Goal: Check status: Check status

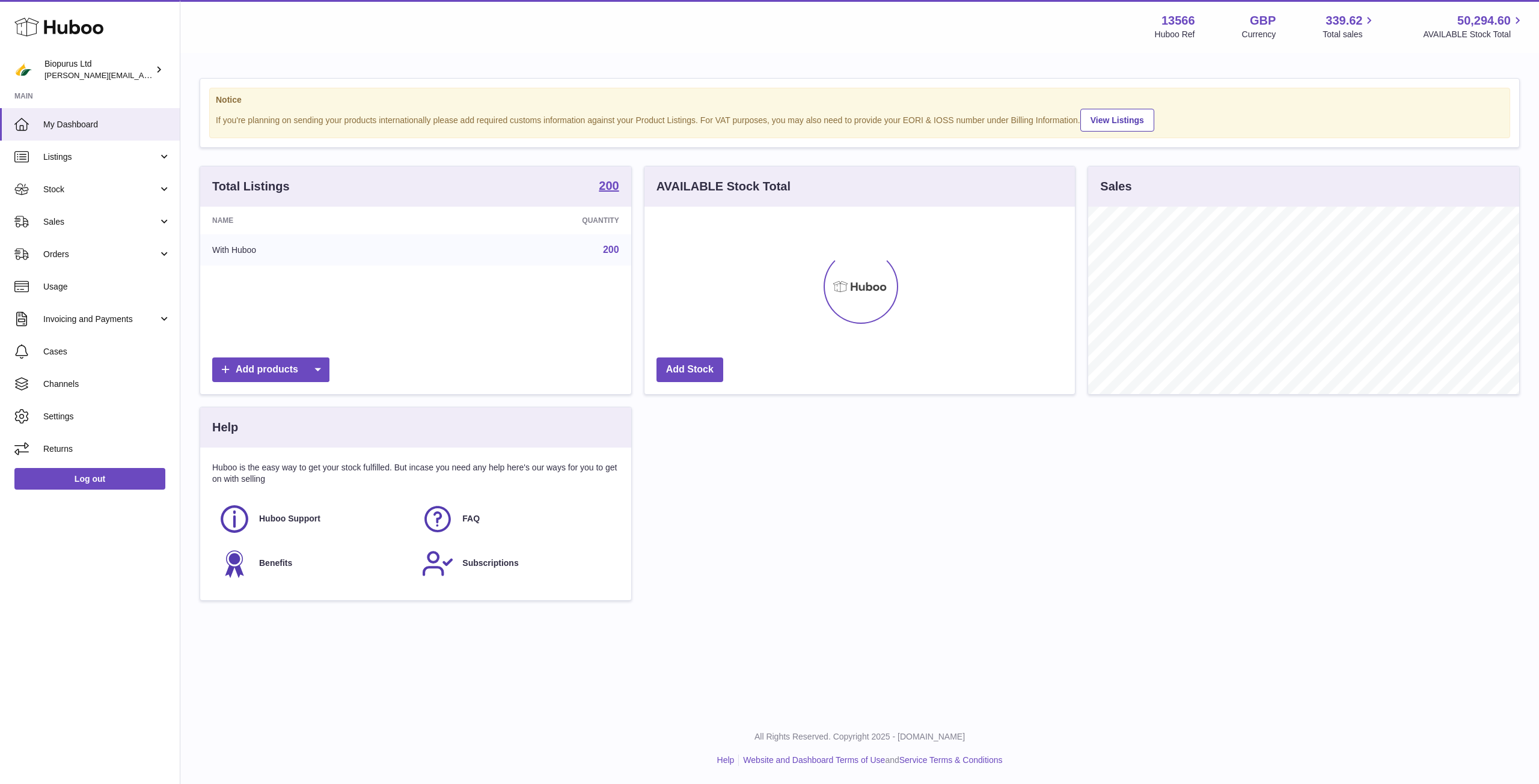
scroll to position [188, 430]
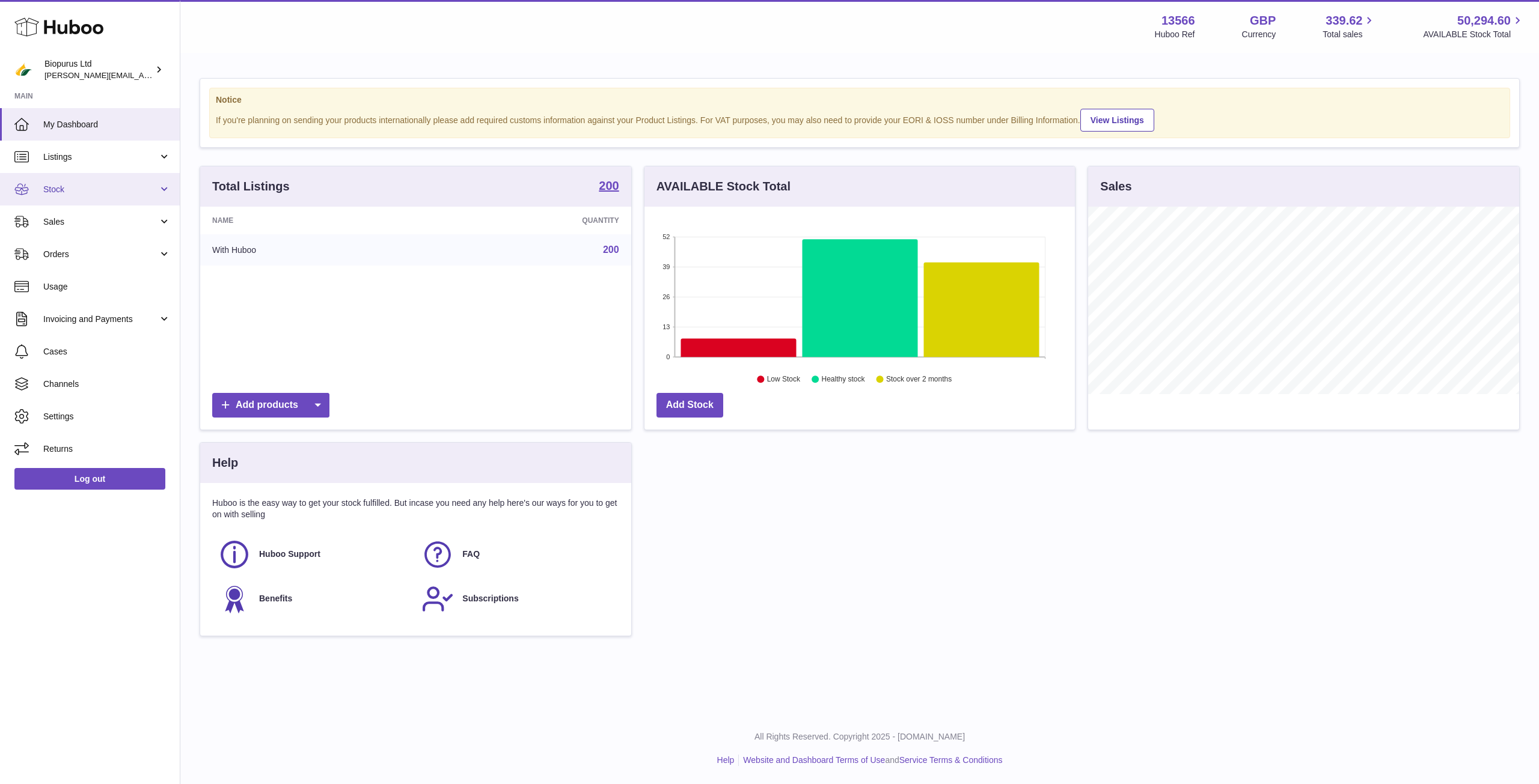
click at [95, 200] on link "Stock" at bounding box center [90, 189] width 180 height 32
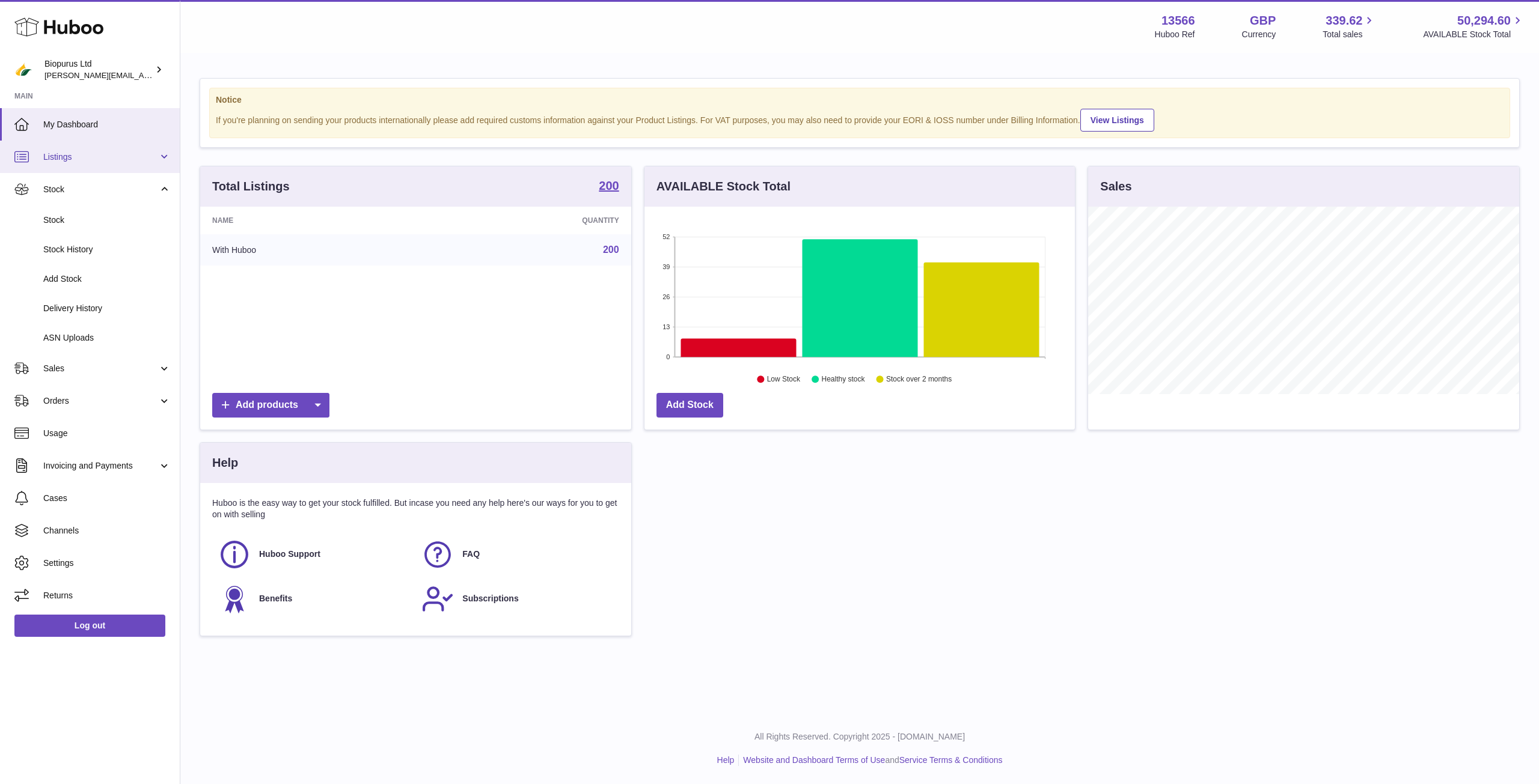
click at [79, 153] on span "Listings" at bounding box center [100, 157] width 115 height 11
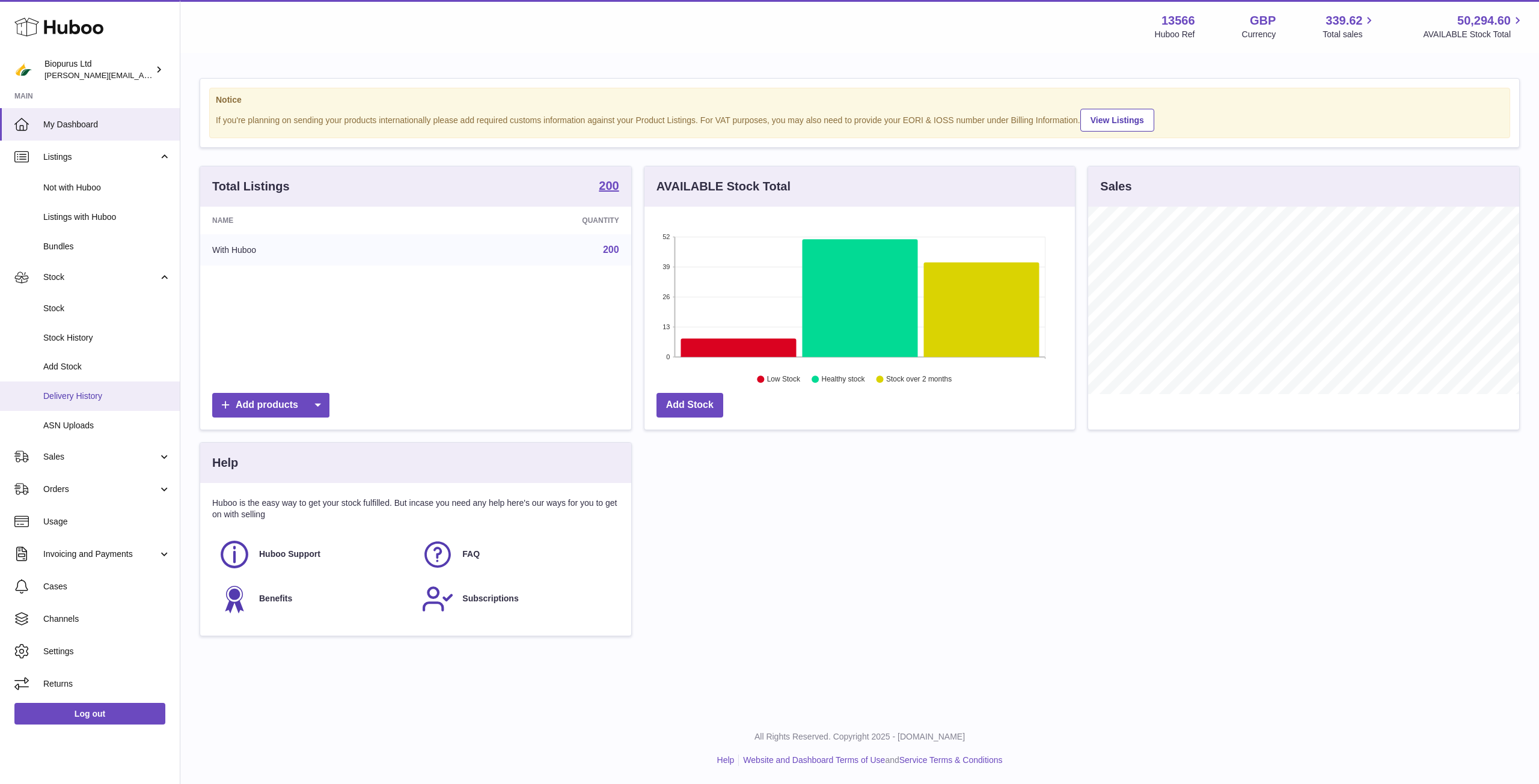
click at [101, 396] on span "Delivery History" at bounding box center [106, 396] width 127 height 11
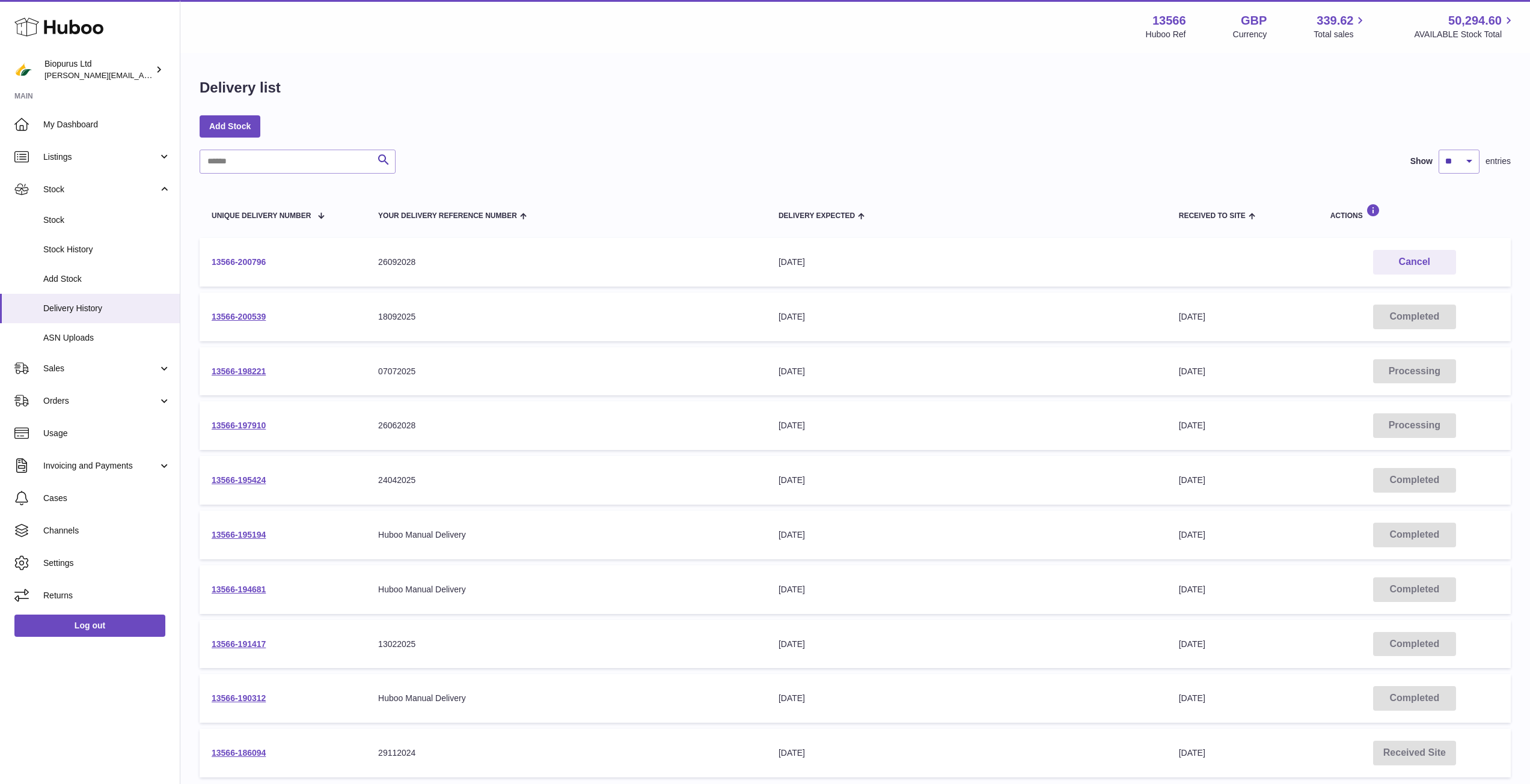
click at [235, 261] on link "13566-200796" at bounding box center [238, 262] width 54 height 10
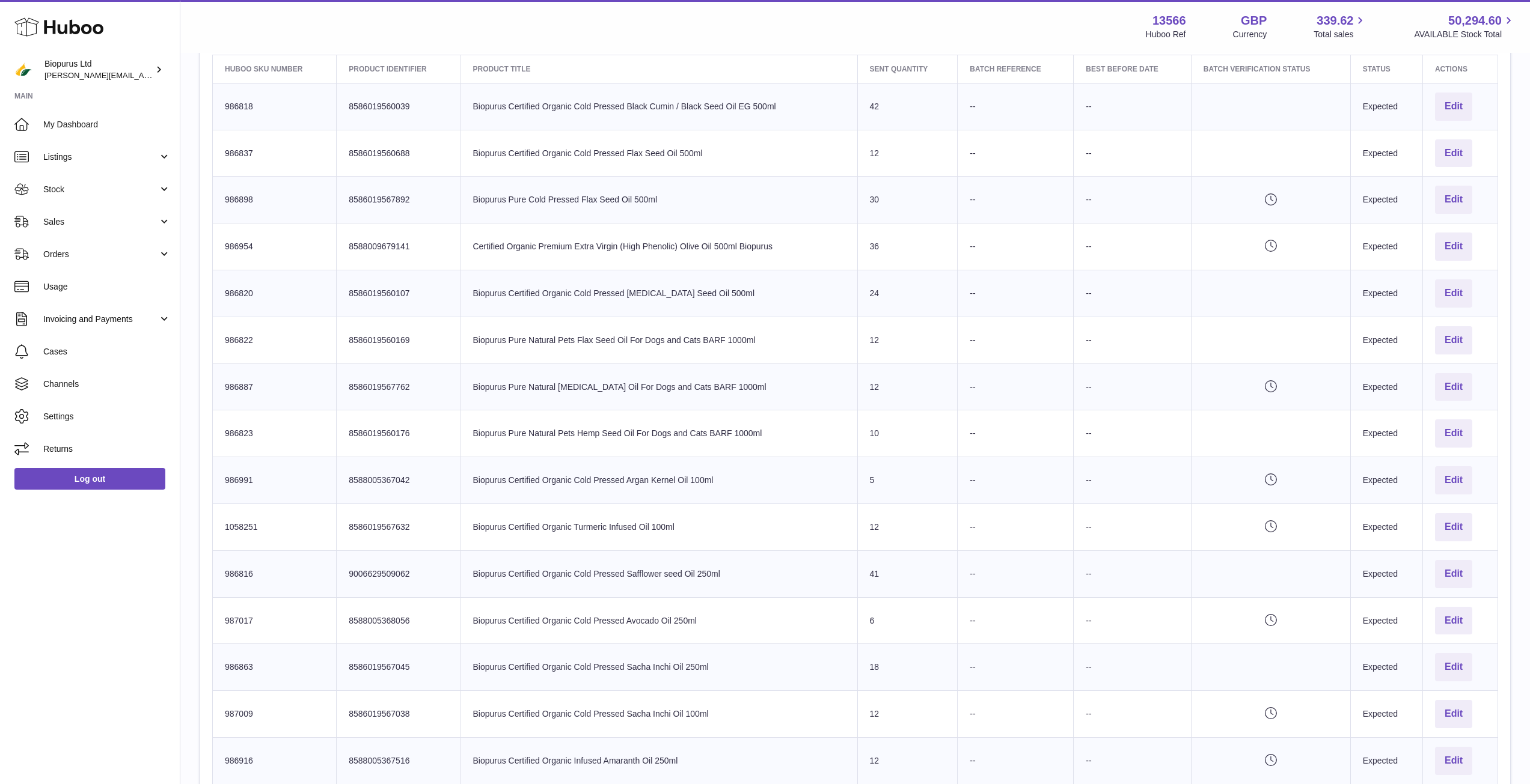
scroll to position [409, 0]
